Goal: Check status: Check status

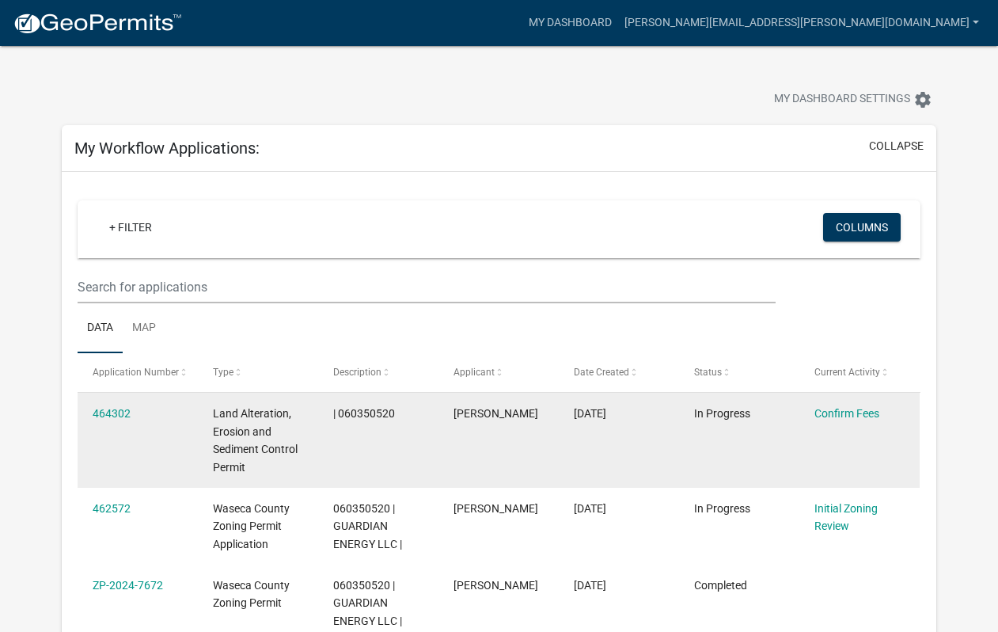
scroll to position [131, 0]
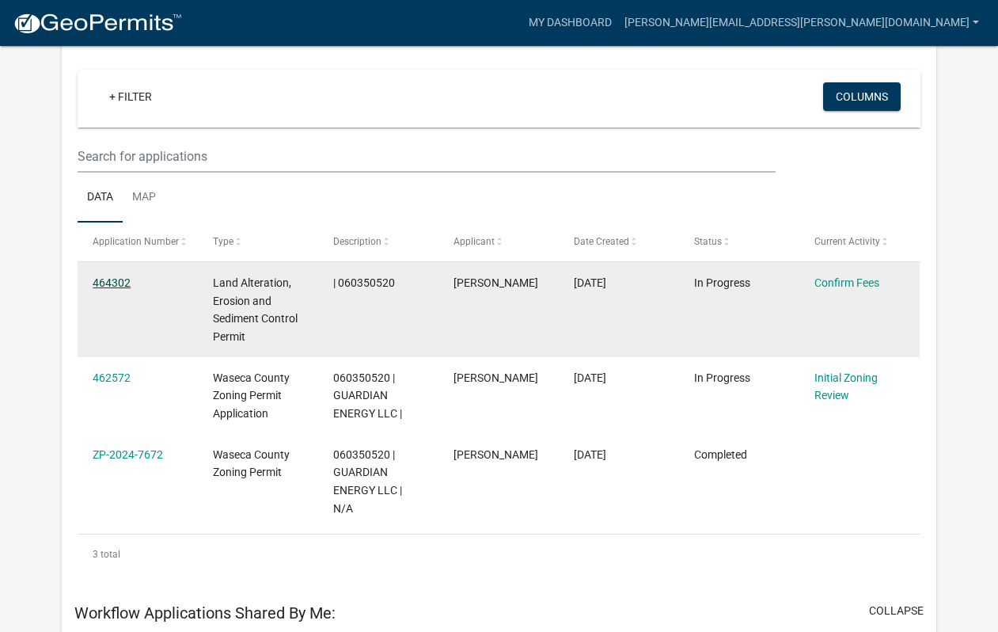
click at [113, 278] on link "464302" at bounding box center [112, 282] width 38 height 13
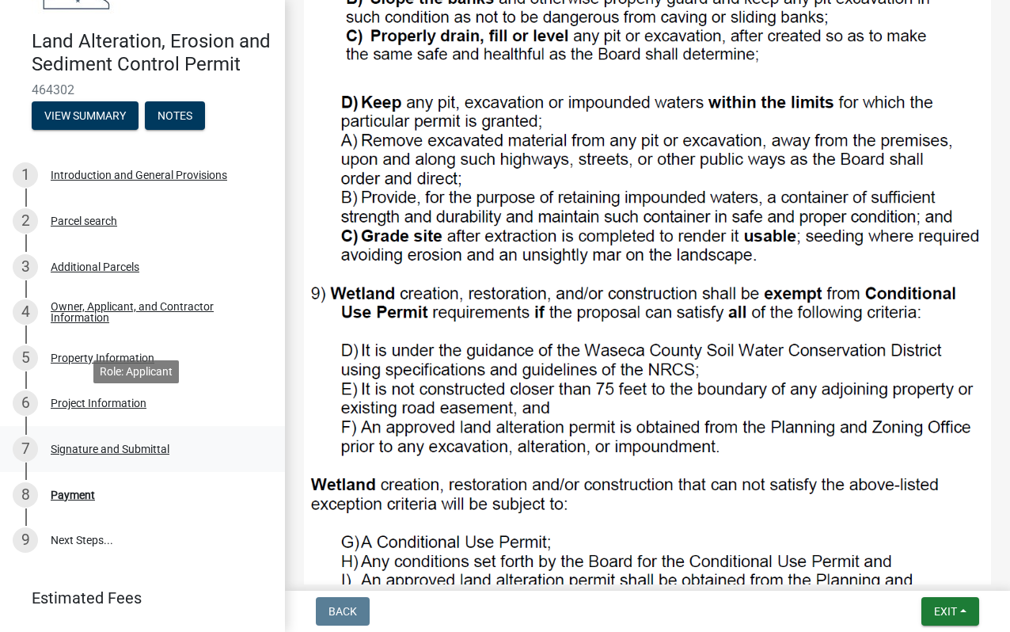
scroll to position [182, 0]
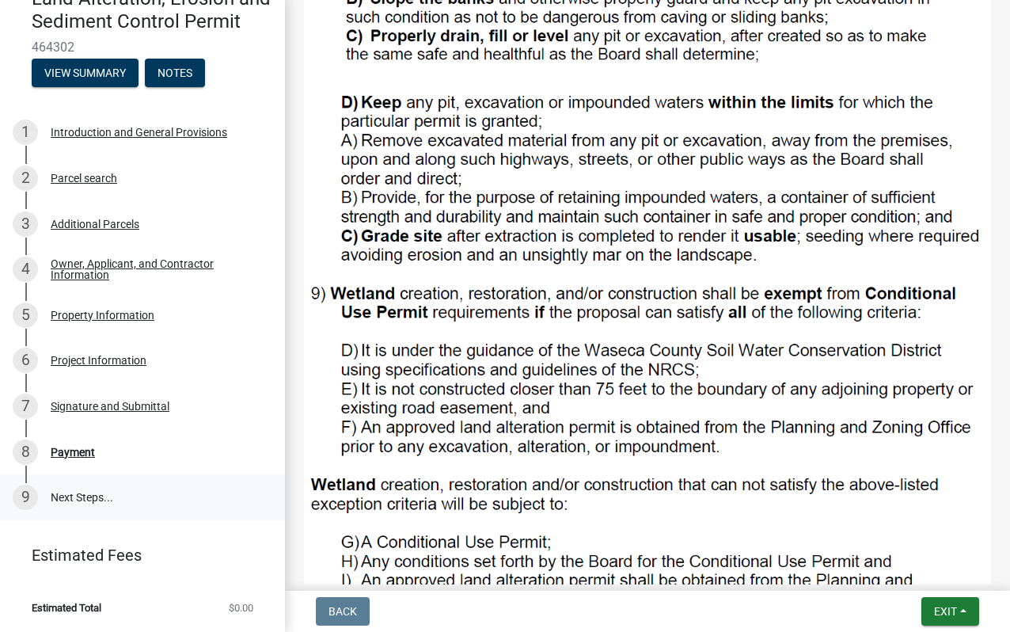
click at [84, 491] on link "9 Next Steps..." at bounding box center [142, 497] width 285 height 46
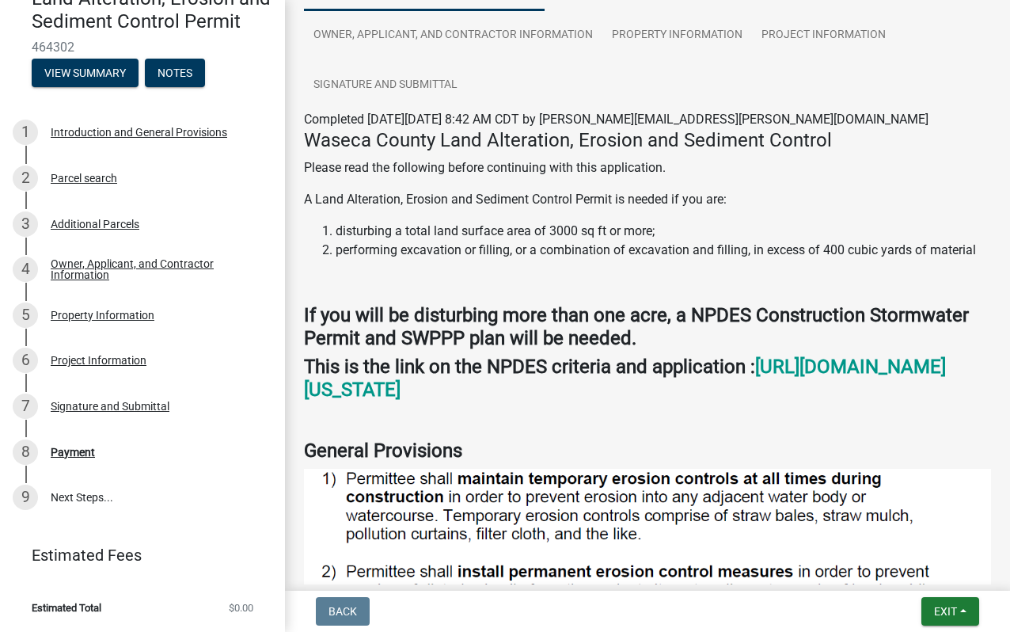
scroll to position [0, 0]
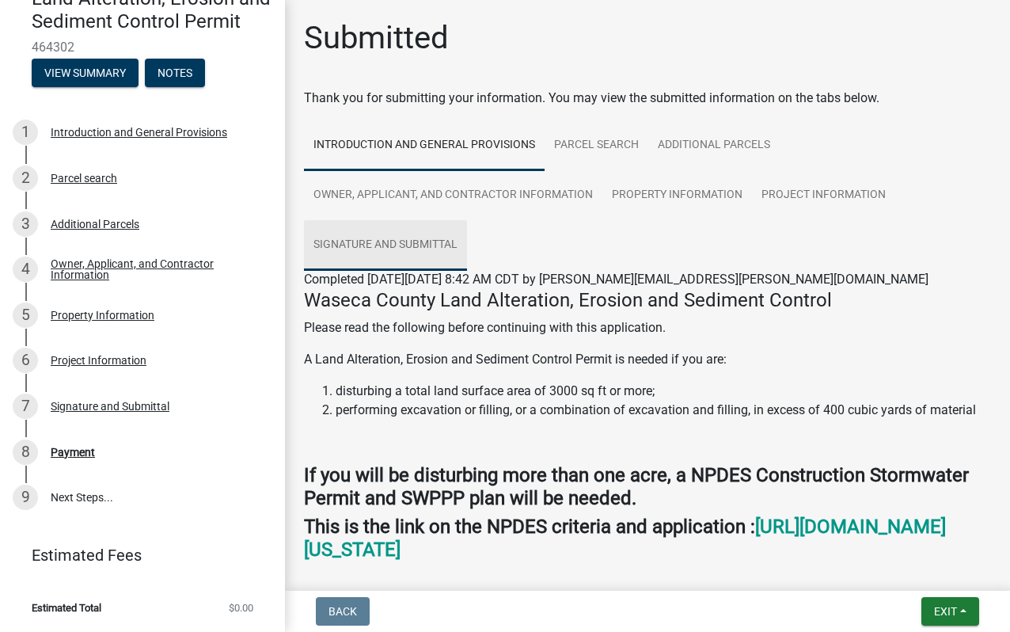
click at [412, 246] on link "Signature and Submittal" at bounding box center [385, 245] width 163 height 51
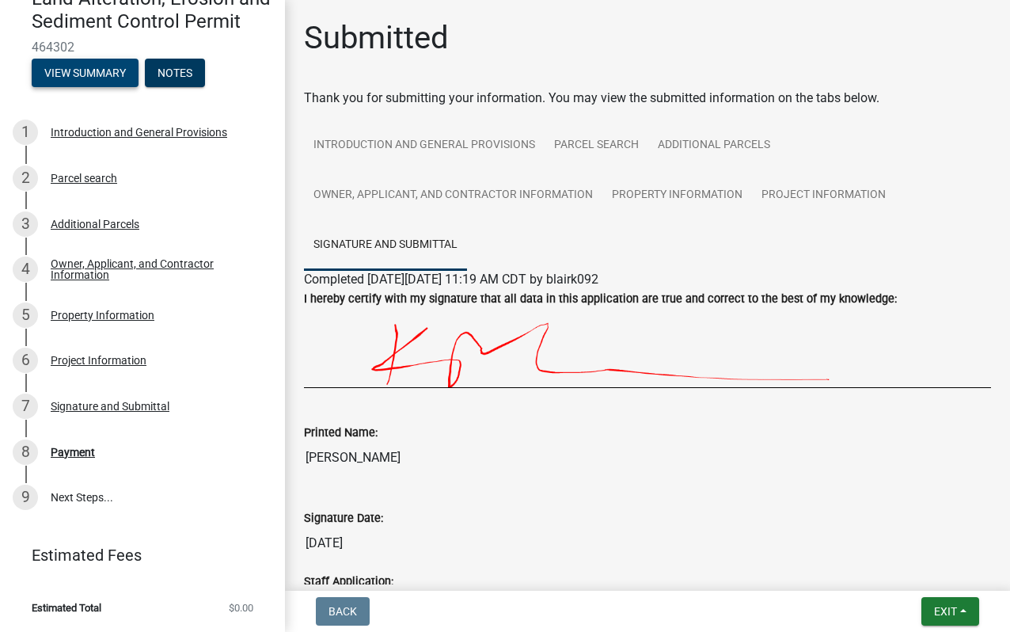
click at [59, 66] on button "View Summary" at bounding box center [85, 73] width 107 height 28
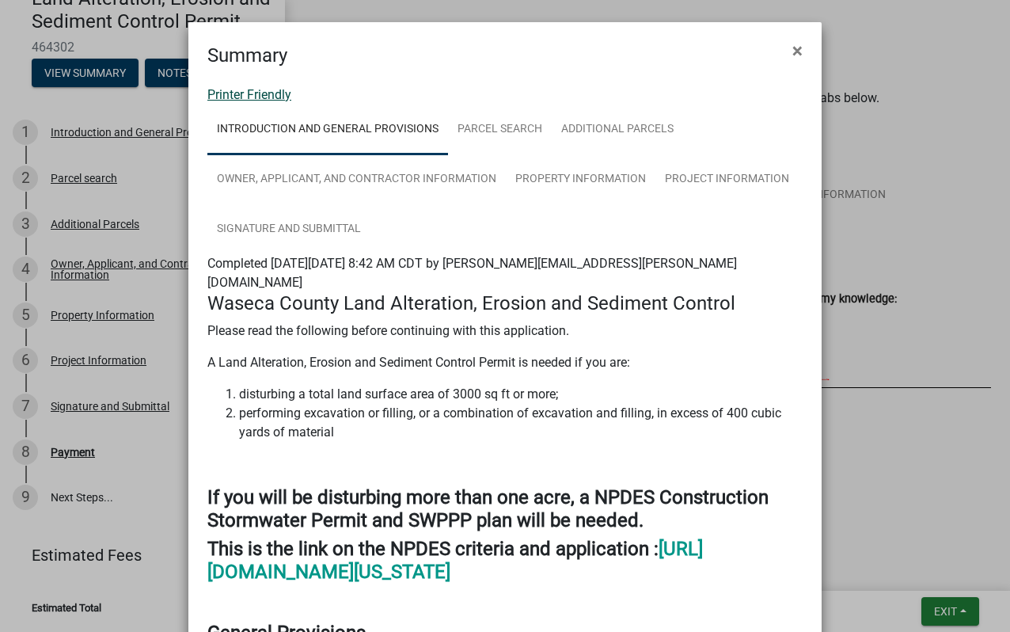
click at [245, 90] on link "Printer Friendly" at bounding box center [249, 94] width 84 height 15
click at [792, 55] on span "×" at bounding box center [797, 51] width 10 height 22
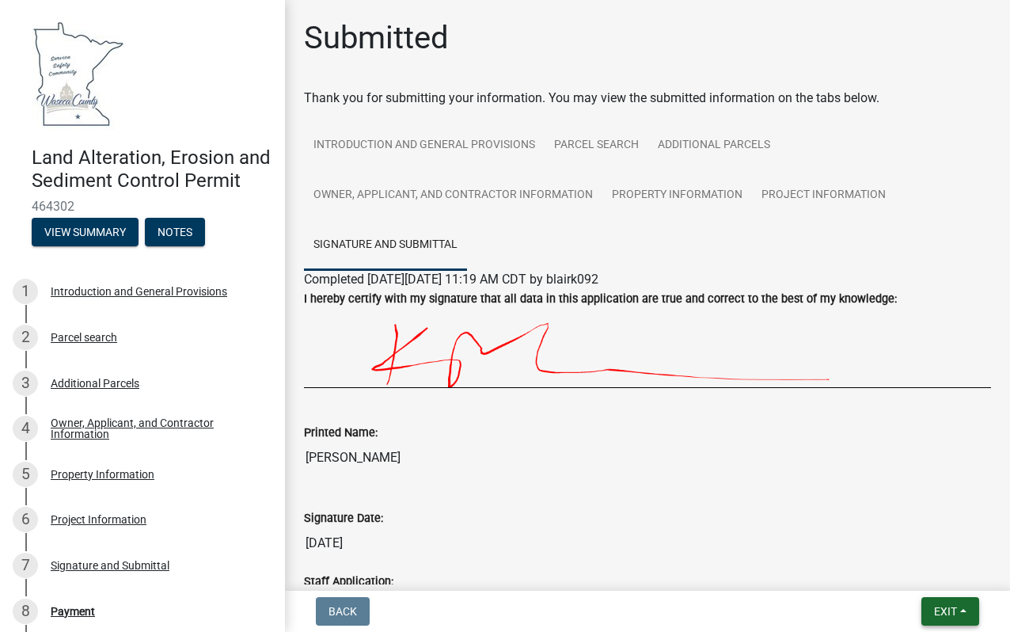
click at [934, 615] on span "Exit" at bounding box center [945, 611] width 23 height 13
click at [825, 615] on div "Back Exit Save Save & Exit" at bounding box center [648, 611] width 700 height 28
click at [940, 607] on span "Exit" at bounding box center [945, 611] width 23 height 13
